Goal: Entertainment & Leisure: Consume media (video, audio)

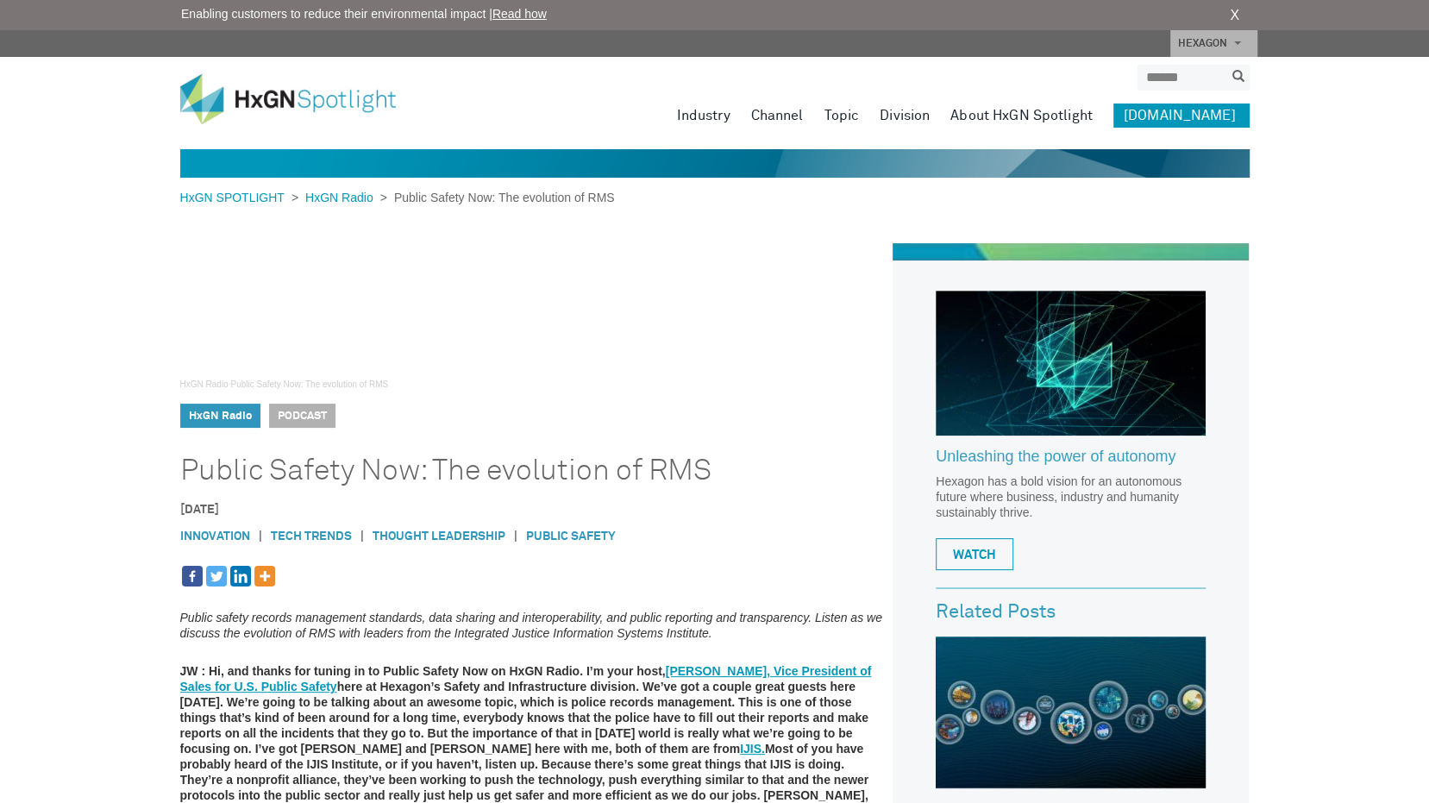
click at [313, 417] on span "Podcast" at bounding box center [302, 416] width 66 height 24
click at [214, 415] on link "HxGN Radio" at bounding box center [220, 416] width 63 height 11
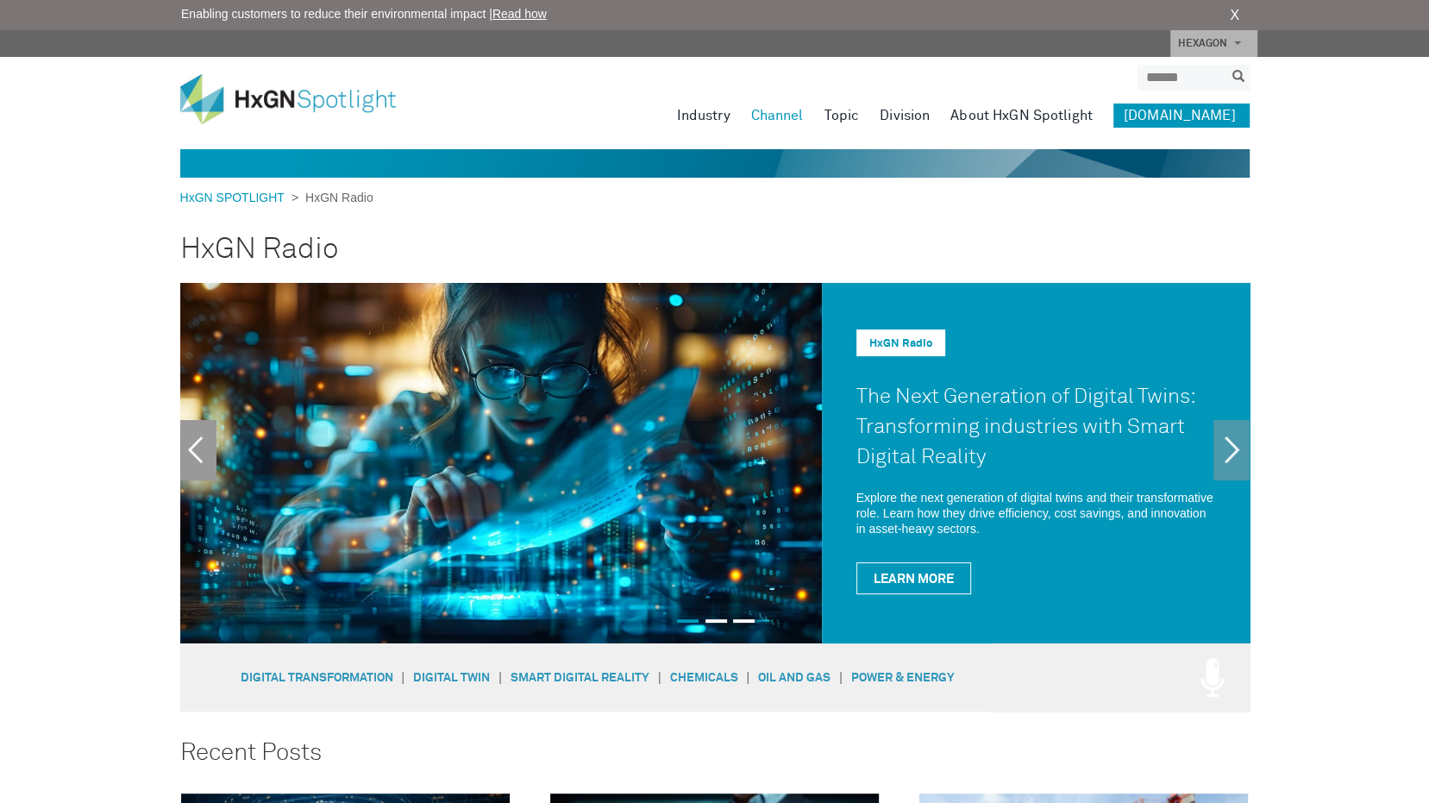
click at [207, 449] on link "Previous" at bounding box center [198, 450] width 36 height 60
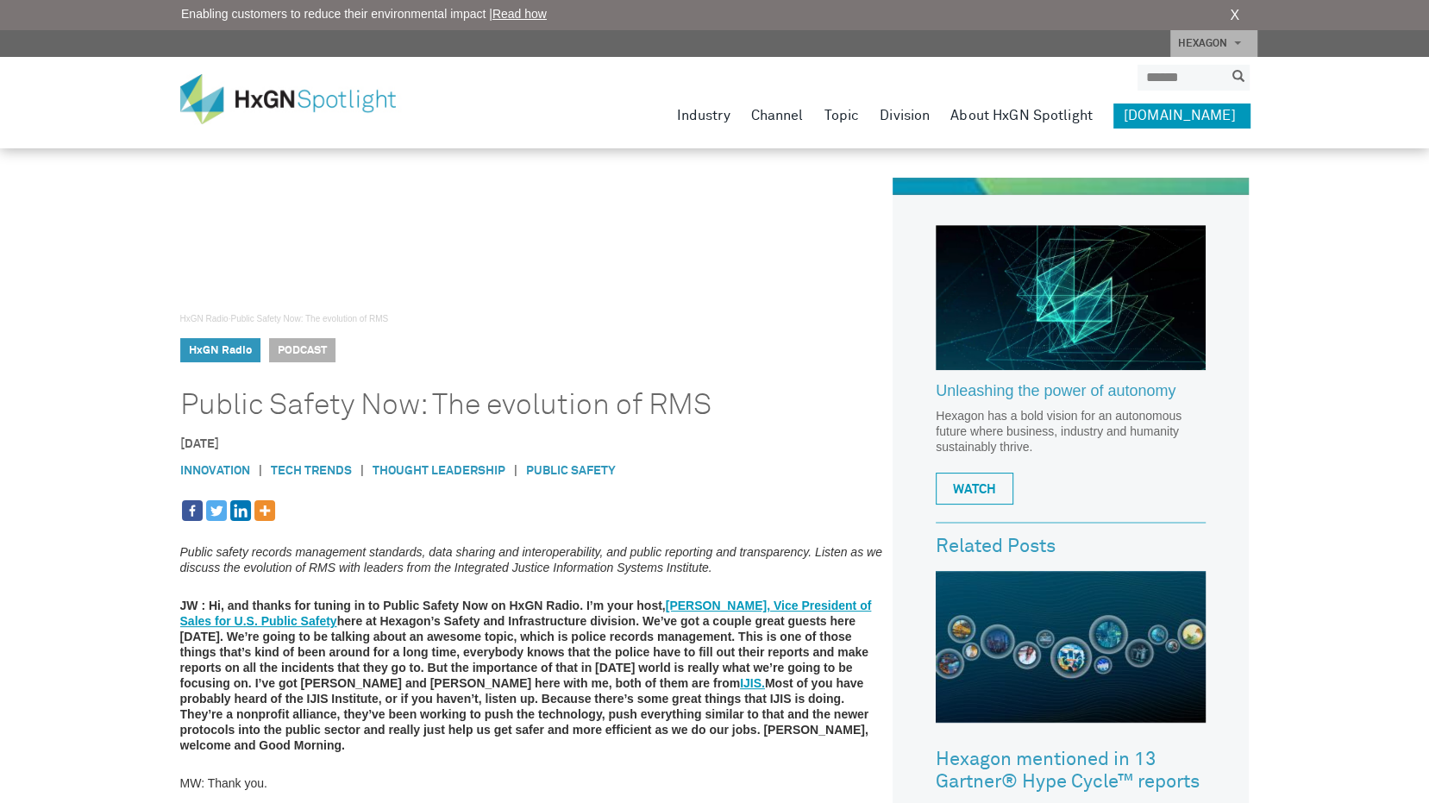
scroll to position [86, 0]
